Goal: Task Accomplishment & Management: Manage account settings

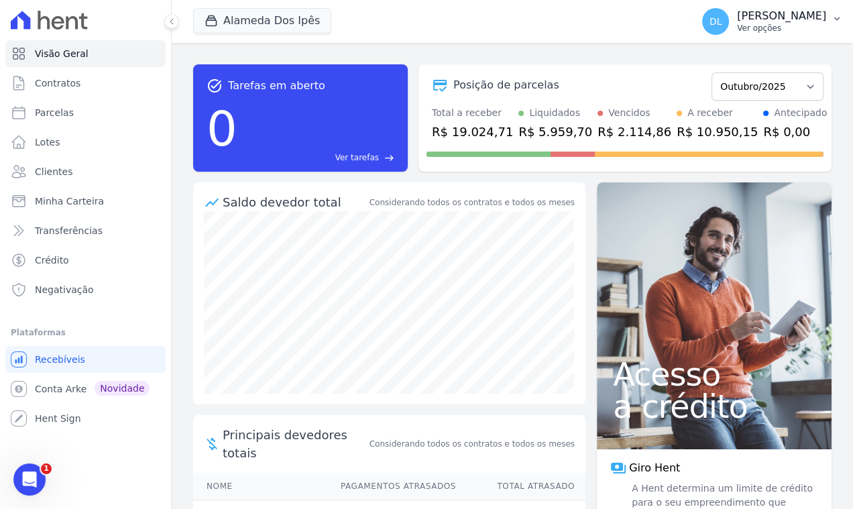
click at [778, 29] on p "Ver opções" at bounding box center [781, 28] width 89 height 11
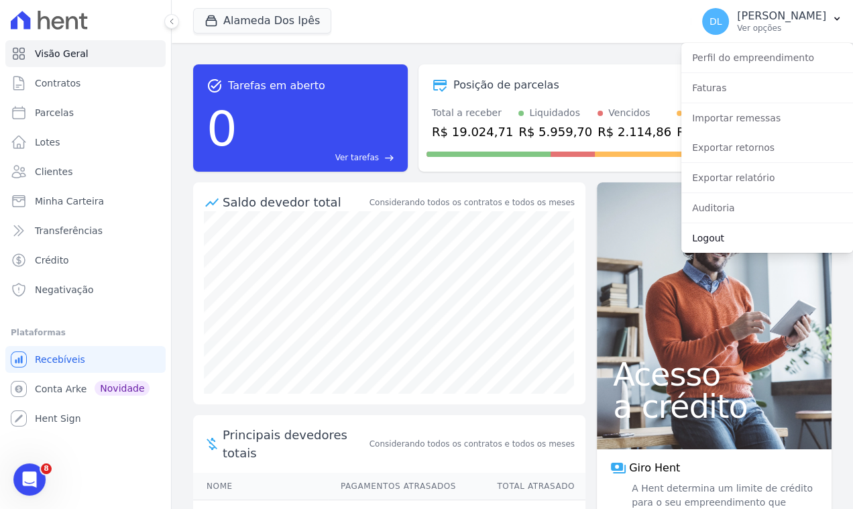
click at [743, 240] on link "Logout" at bounding box center [767, 238] width 172 height 24
